Goal: Share content

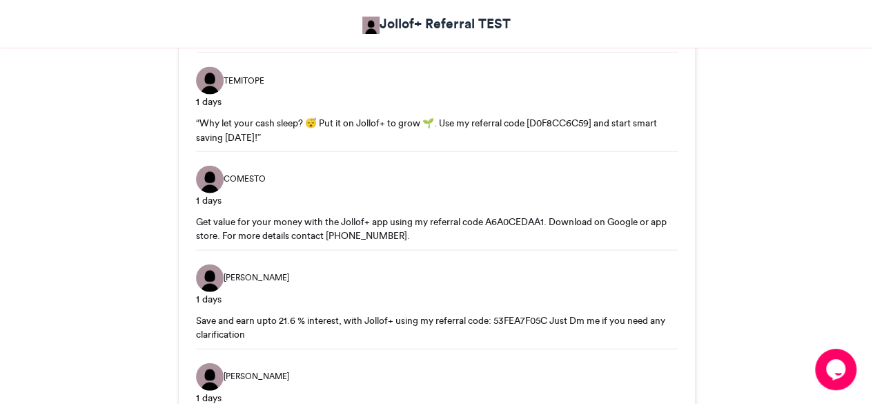
scroll to position [1532, 0]
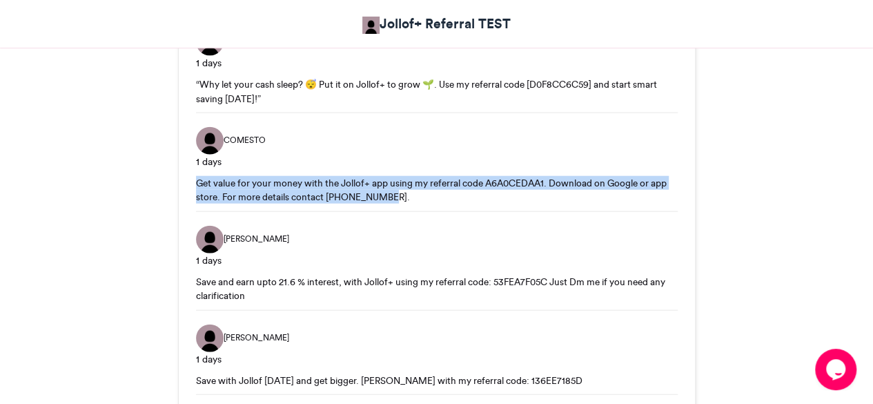
drag, startPoint x: 196, startPoint y: 177, endPoint x: 415, endPoint y: 192, distance: 219.2
click at [415, 192] on div "Get value for your money with the Jollof+ app using my referral code A6A0CEDAA1…" at bounding box center [437, 190] width 482 height 28
copy div "Get value for your money with the Jollof+ app using my referral code A6A0CEDAA1…"
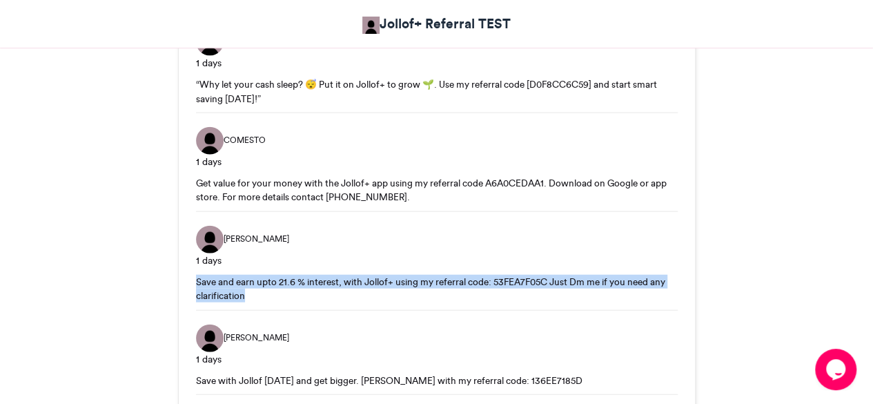
drag, startPoint x: 196, startPoint y: 282, endPoint x: 255, endPoint y: 293, distance: 60.2
click at [255, 293] on div "Save and earn upto 21.6 % interest, with Jollof+ using my referral code: 53FEA7…" at bounding box center [437, 289] width 482 height 28
copy div "Save and earn upto 21.6 % interest, with Jollof+ using my referral code: 53FEA7…"
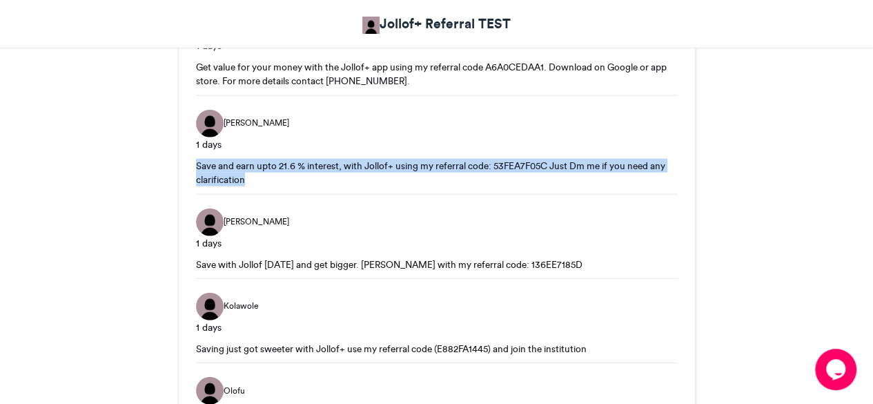
scroll to position [1670, 0]
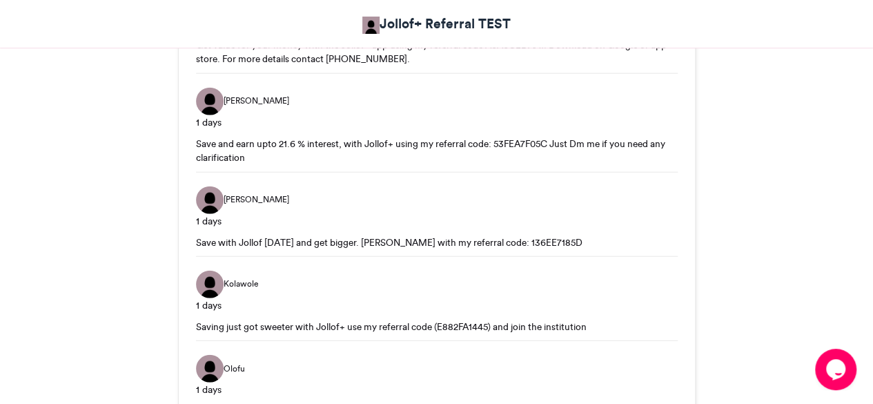
click at [251, 239] on div "Save with Jollof [DATE] and get bigger. [PERSON_NAME] with my referral code: 13…" at bounding box center [437, 242] width 482 height 14
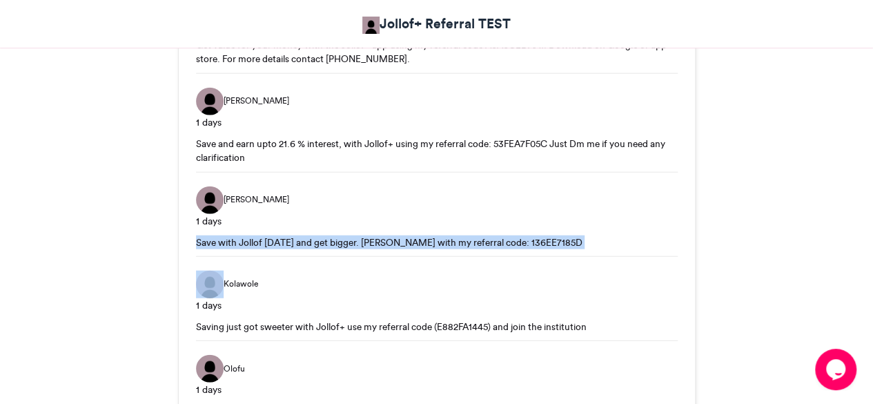
click at [251, 239] on div "Save with Jollof [DATE] and get bigger. [PERSON_NAME] with my referral code: 13…" at bounding box center [437, 242] width 482 height 14
copy div "Save with Jollof [DATE] and get bigger. [PERSON_NAME] with my referral code: 13…"
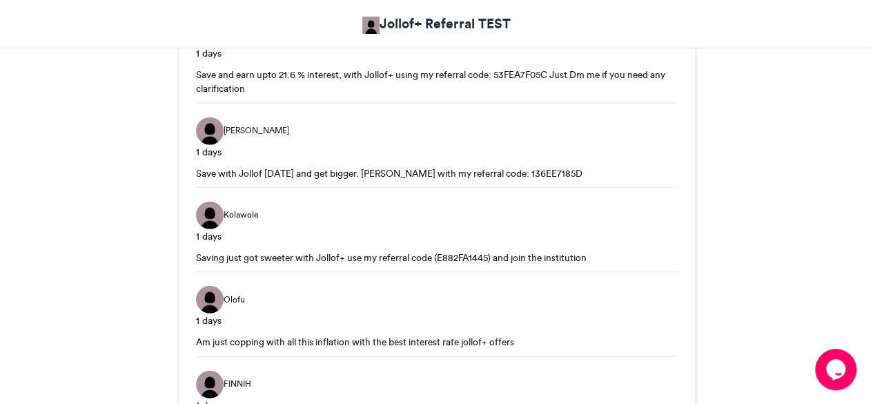
click at [395, 256] on div "Saving just got sweeter with Jollof+ use my referral code (E882FA1445) and join…" at bounding box center [437, 257] width 482 height 14
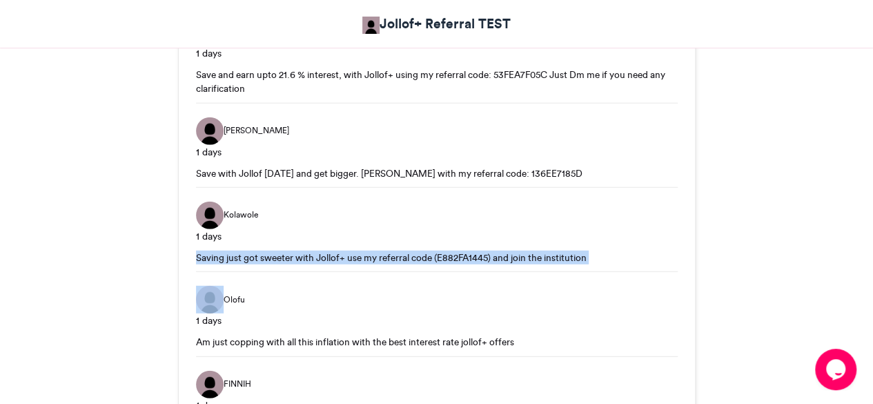
click at [395, 256] on div "Saving just got sweeter with Jollof+ use my referral code (E882FA1445) and join…" at bounding box center [437, 257] width 482 height 14
copy div "Saving just got sweeter with Jollof+ use my referral code (E882FA1445) and join…"
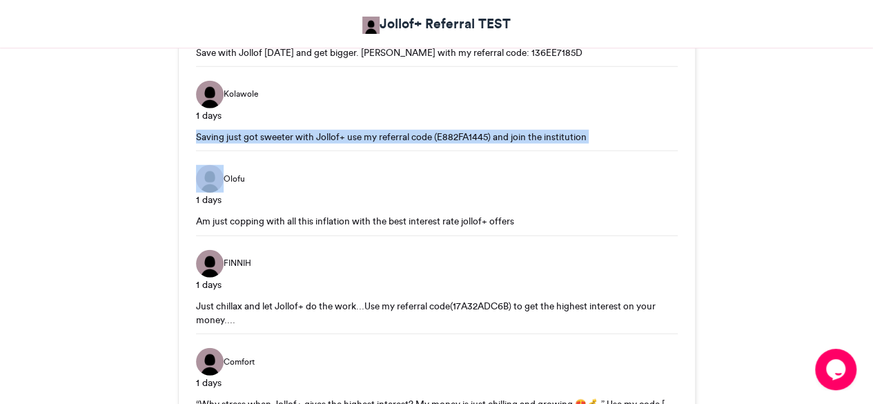
scroll to position [1877, 0]
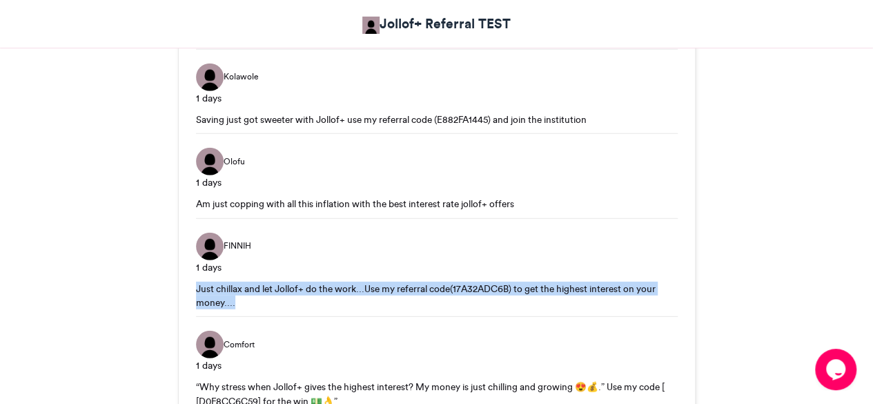
drag, startPoint x: 196, startPoint y: 285, endPoint x: 249, endPoint y: 306, distance: 57.0
click at [249, 306] on div "Just chillax and let Jollof+ do the work...Use my referral code(17A32ADC6B) to …" at bounding box center [437, 295] width 482 height 28
copy div "Just chillax and let Jollof+ do the work...Use my referral code(17A32ADC6B) to …"
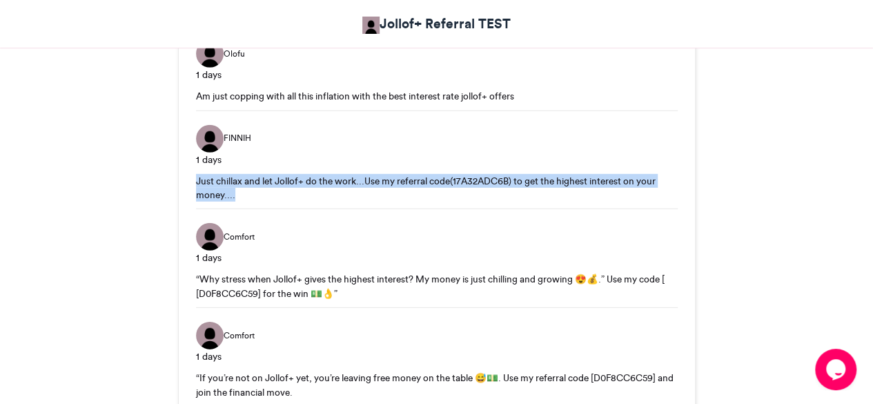
scroll to position [2015, 0]
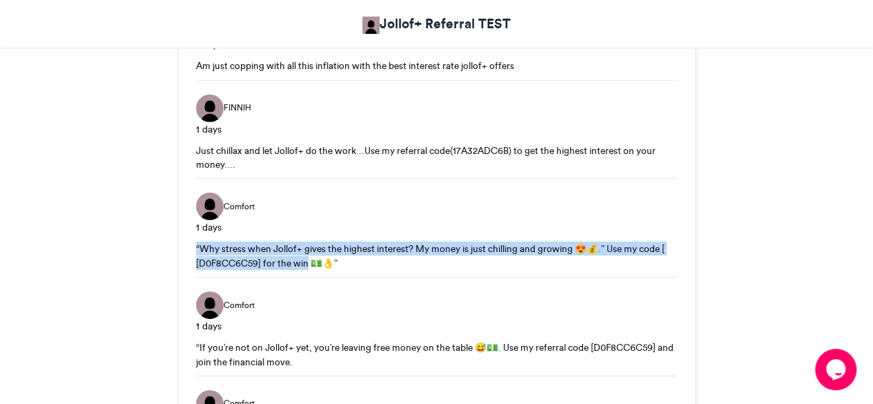
drag, startPoint x: 193, startPoint y: 242, endPoint x: 307, endPoint y: 261, distance: 115.4
copy div "“Why stress when Jollof+ gives the highest interest? My money is just chilling …"
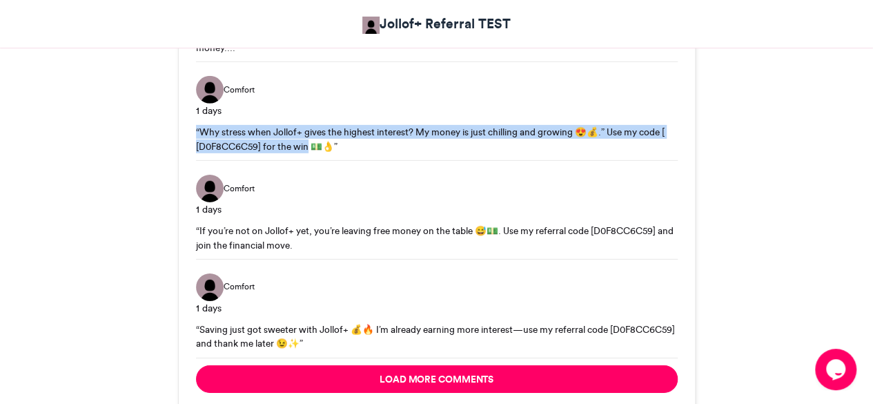
scroll to position [2153, 0]
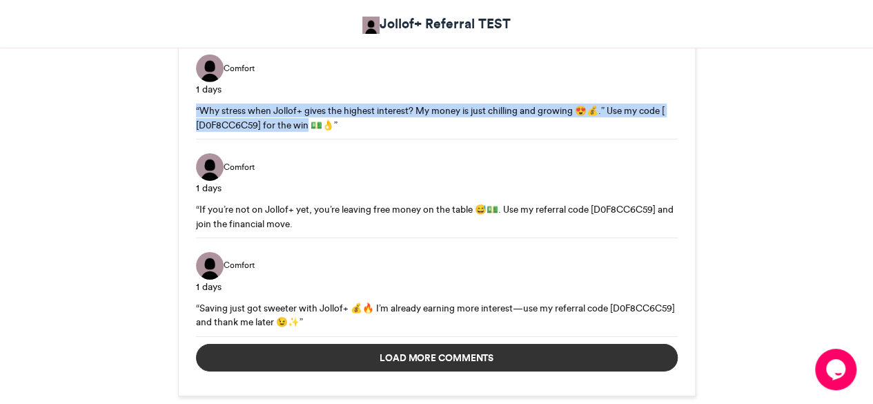
click at [460, 357] on button "Load more comments" at bounding box center [437, 358] width 482 height 28
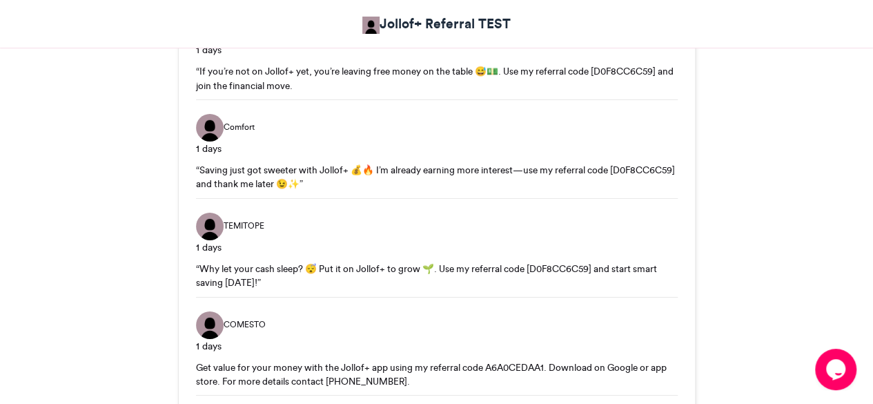
scroll to position [2360, 0]
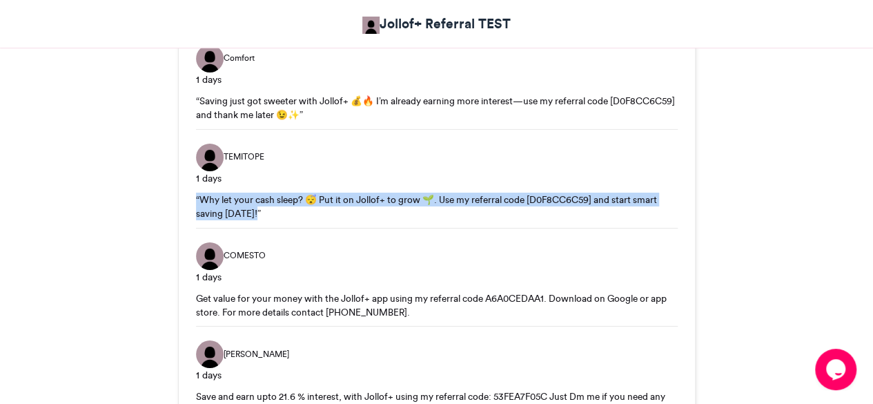
drag, startPoint x: 196, startPoint y: 194, endPoint x: 264, endPoint y: 215, distance: 71.4
click at [264, 215] on div "“Why let your cash sleep? 😴 Put it on Jollof+ to grow 🌱. Use my referral code […" at bounding box center [437, 206] width 482 height 28
copy div "“Why let your cash sleep? 😴 Put it on Jollof+ to grow 🌱. Use my referral code […"
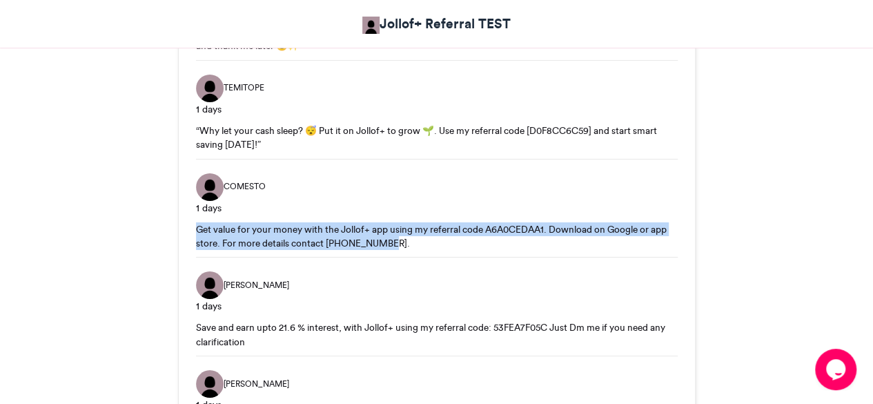
drag, startPoint x: 195, startPoint y: 224, endPoint x: 433, endPoint y: 233, distance: 238.2
click at [433, 233] on div "Get value for your money with the Jollof+ app using my referral code A6A0CEDAA1…" at bounding box center [437, 236] width 482 height 28
copy div "Get value for your money with the Jollof+ app using my referral code A6A0CEDAA1…"
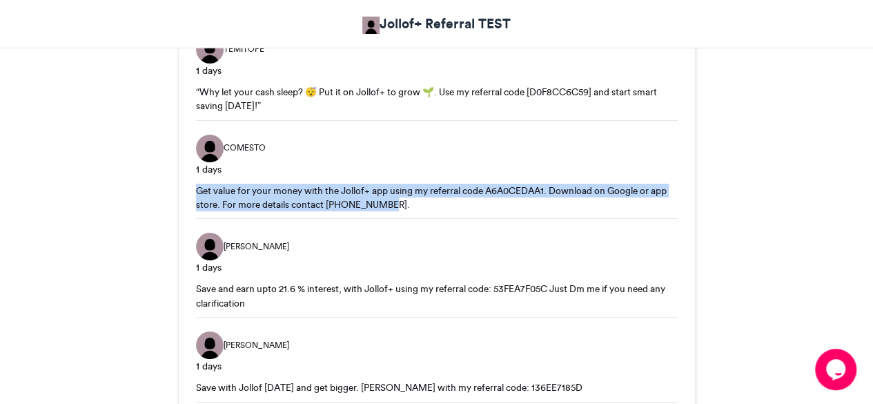
scroll to position [2498, 0]
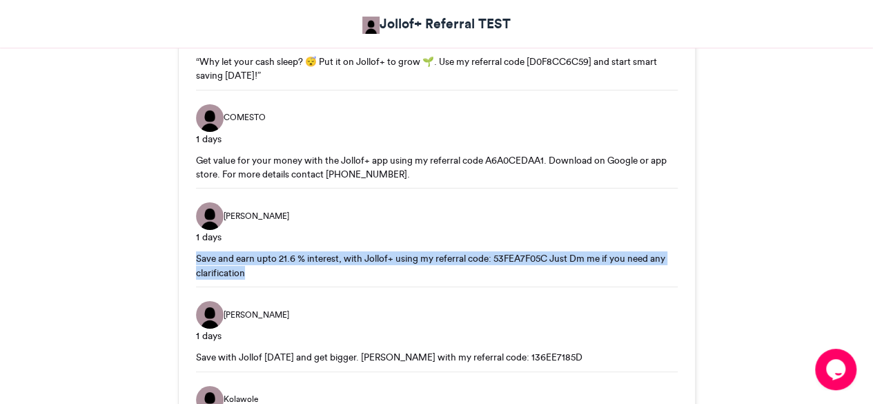
drag, startPoint x: 196, startPoint y: 255, endPoint x: 257, endPoint y: 268, distance: 62.3
click at [257, 268] on div "Save and earn upto 21.6 % interest, with Jollof+ using my referral code: 53FEA7…" at bounding box center [437, 265] width 482 height 28
copy div "Save and earn upto 21.6 % interest, with Jollof+ using my referral code: 53FEA7…"
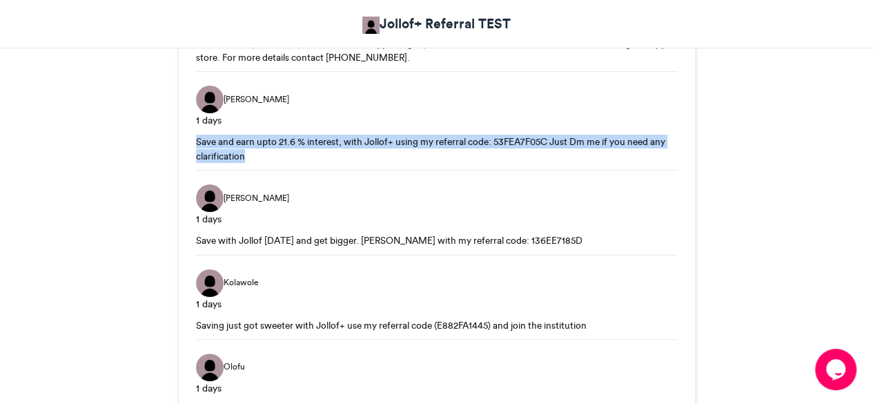
scroll to position [2636, 0]
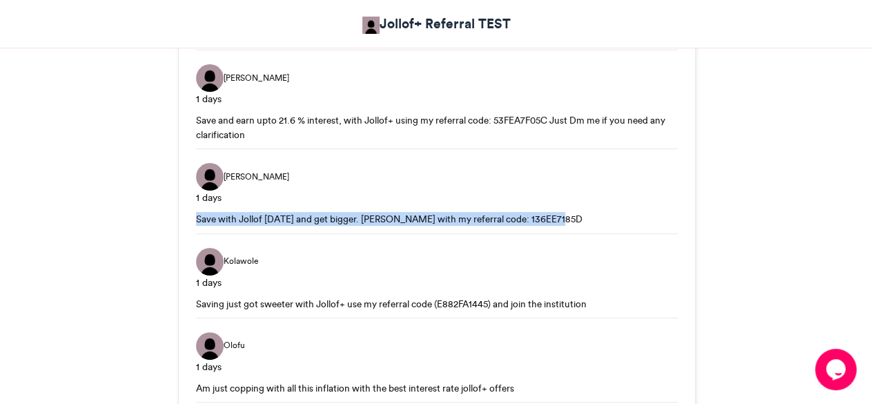
drag, startPoint x: 196, startPoint y: 217, endPoint x: 567, endPoint y: 218, distance: 371.2
click at [567, 218] on div "Save with Jollof [DATE] and get bigger. [PERSON_NAME] with my referral code: 13…" at bounding box center [437, 219] width 482 height 14
copy div "Save with Jollof [DATE] and get bigger. [PERSON_NAME] with my referral code: 13…"
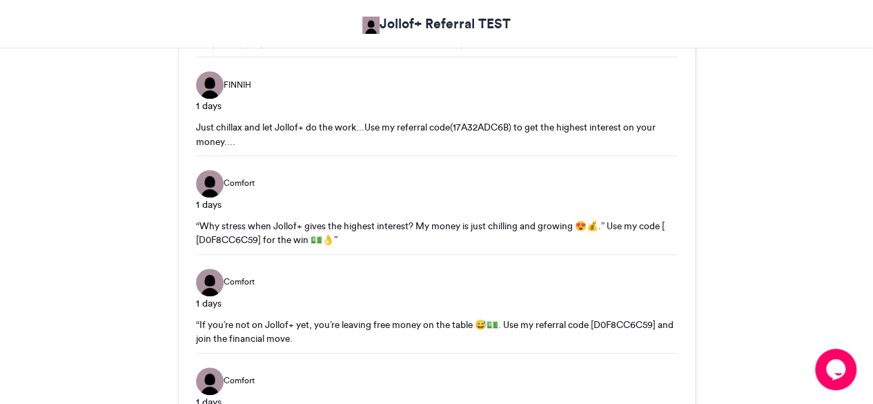
scroll to position [3049, 0]
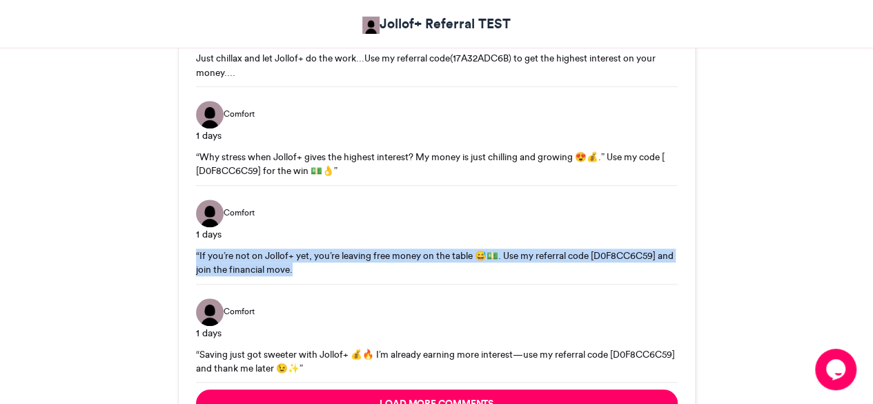
drag, startPoint x: 194, startPoint y: 247, endPoint x: 326, endPoint y: 266, distance: 133.1
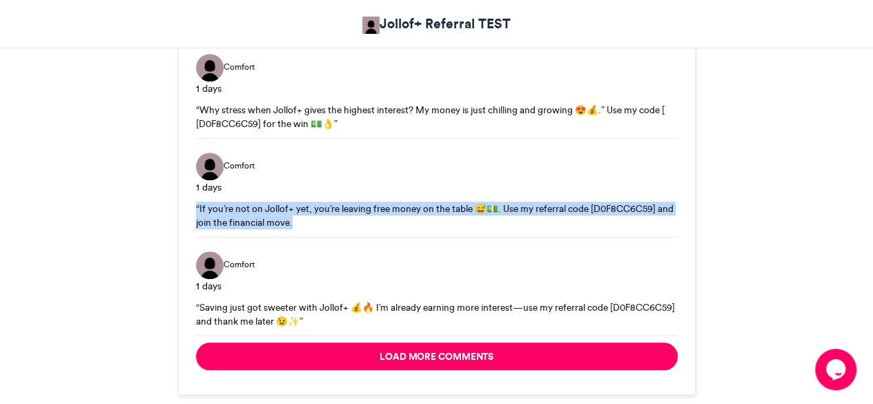
scroll to position [3118, 0]
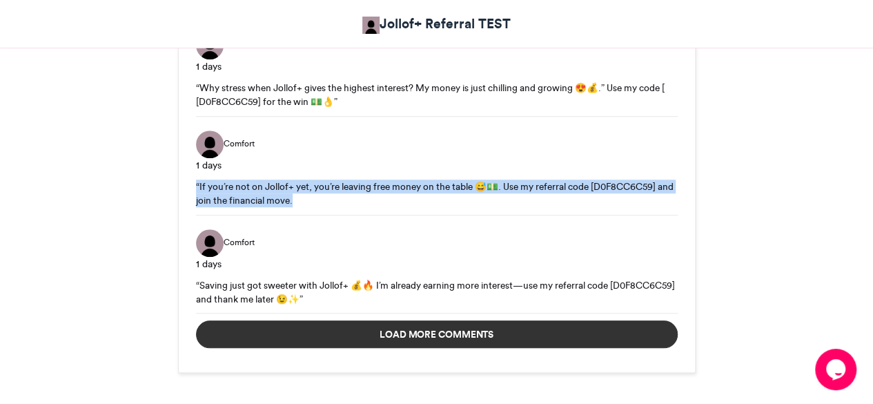
click at [409, 321] on button "Load more comments" at bounding box center [437, 334] width 482 height 28
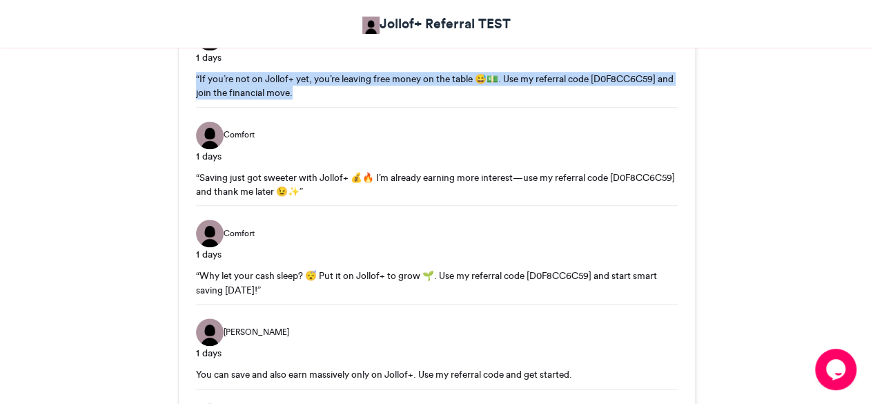
scroll to position [3256, 0]
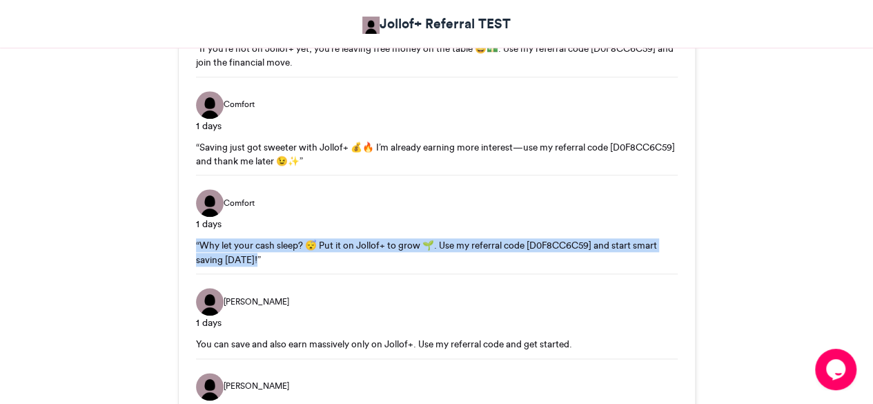
drag, startPoint x: 194, startPoint y: 239, endPoint x: 261, endPoint y: 254, distance: 69.1
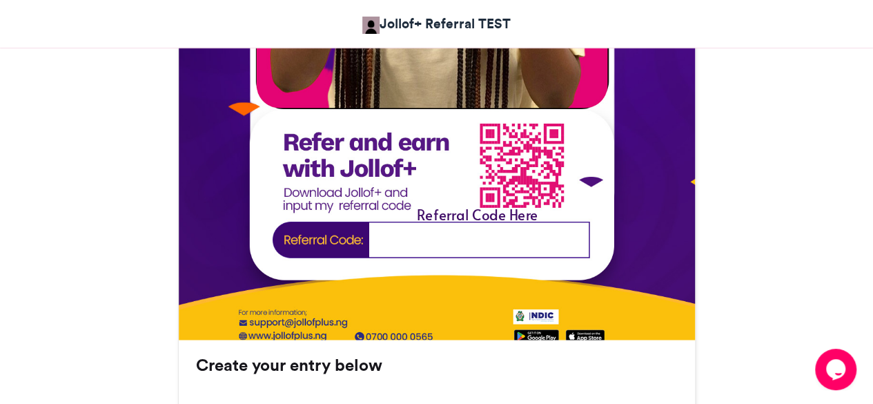
scroll to position [773, 0]
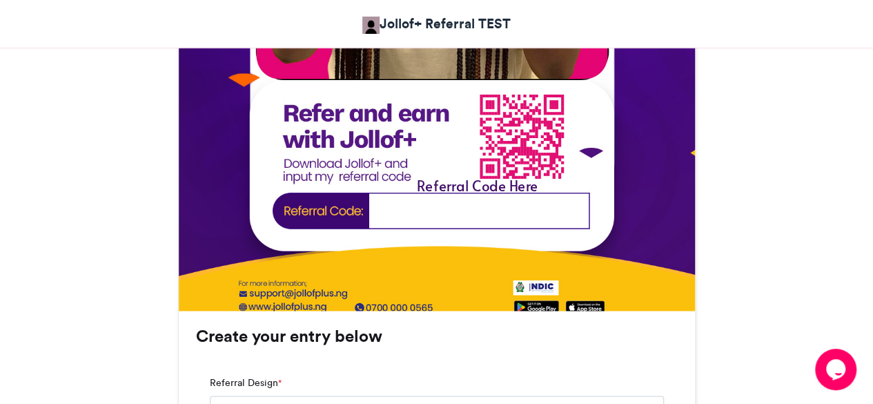
click at [465, 207] on img at bounding box center [437, 17] width 517 height 666
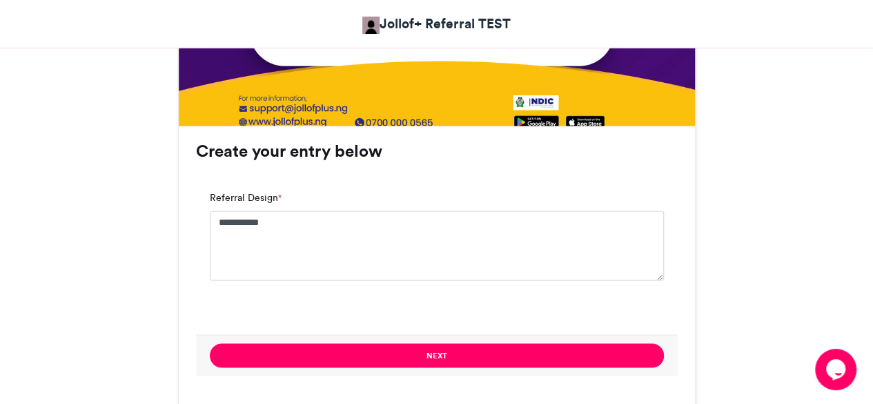
scroll to position [980, 0]
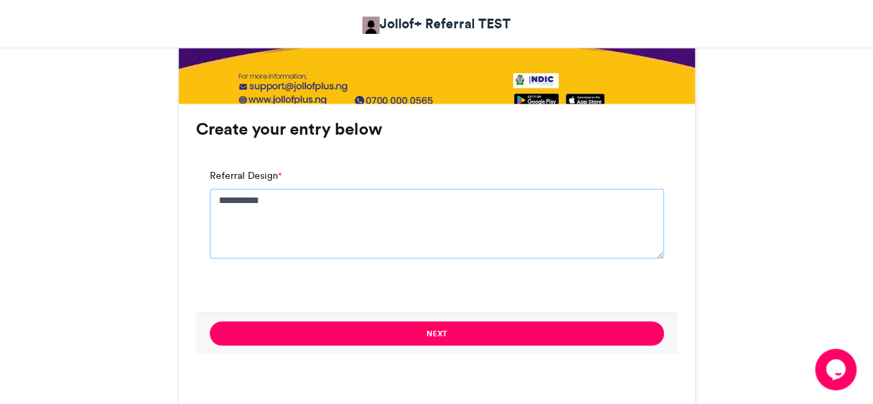
click at [241, 199] on textarea "**********" at bounding box center [437, 222] width 454 height 69
